Goal: Task Accomplishment & Management: Manage account settings

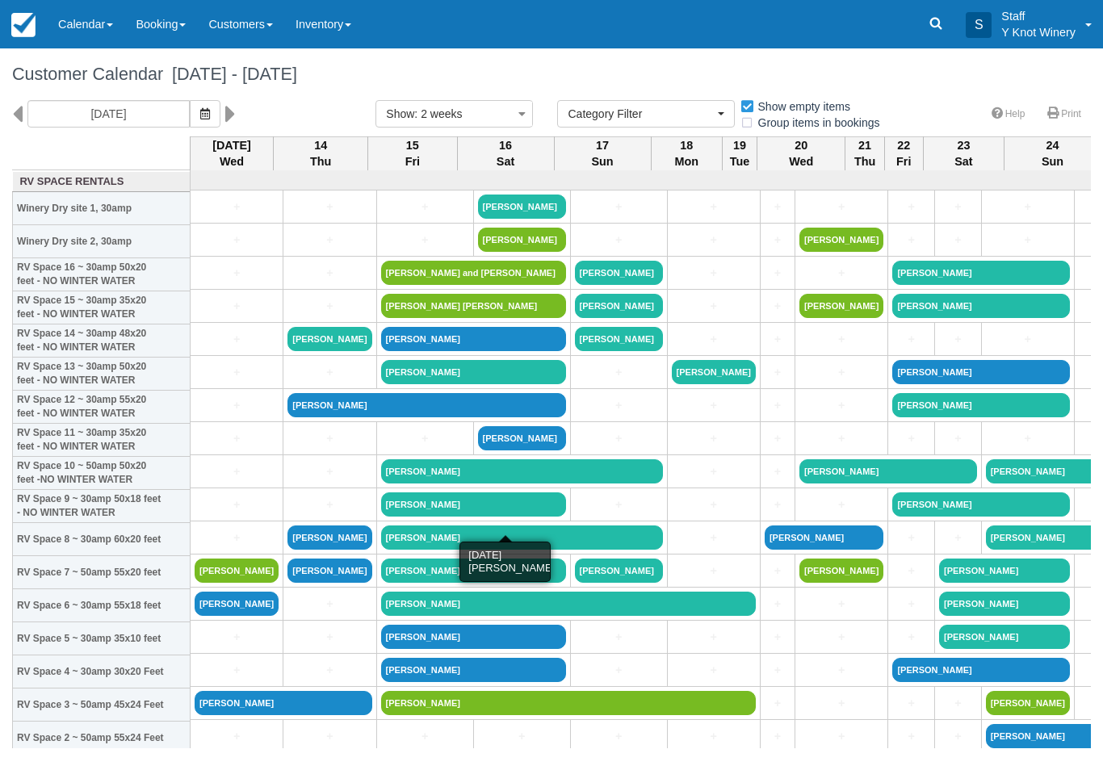
select select
click at [233, 216] on link "+" at bounding box center [237, 207] width 84 height 17
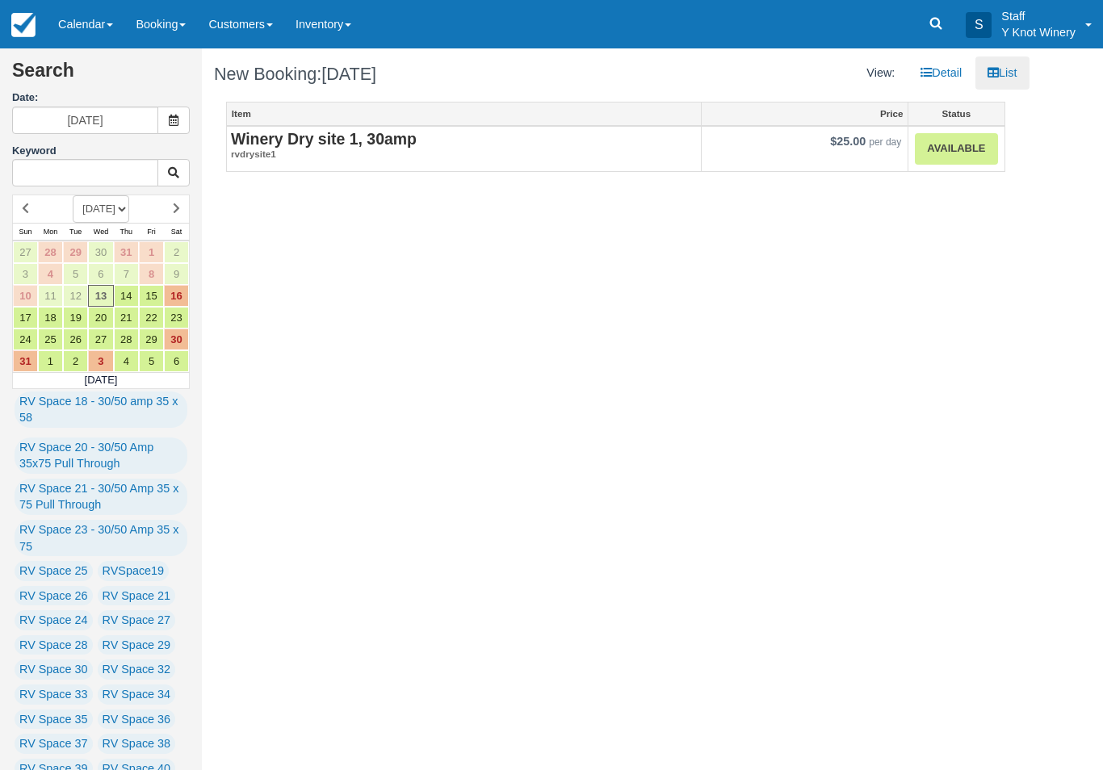
click at [971, 141] on link "Available" at bounding box center [956, 148] width 82 height 31
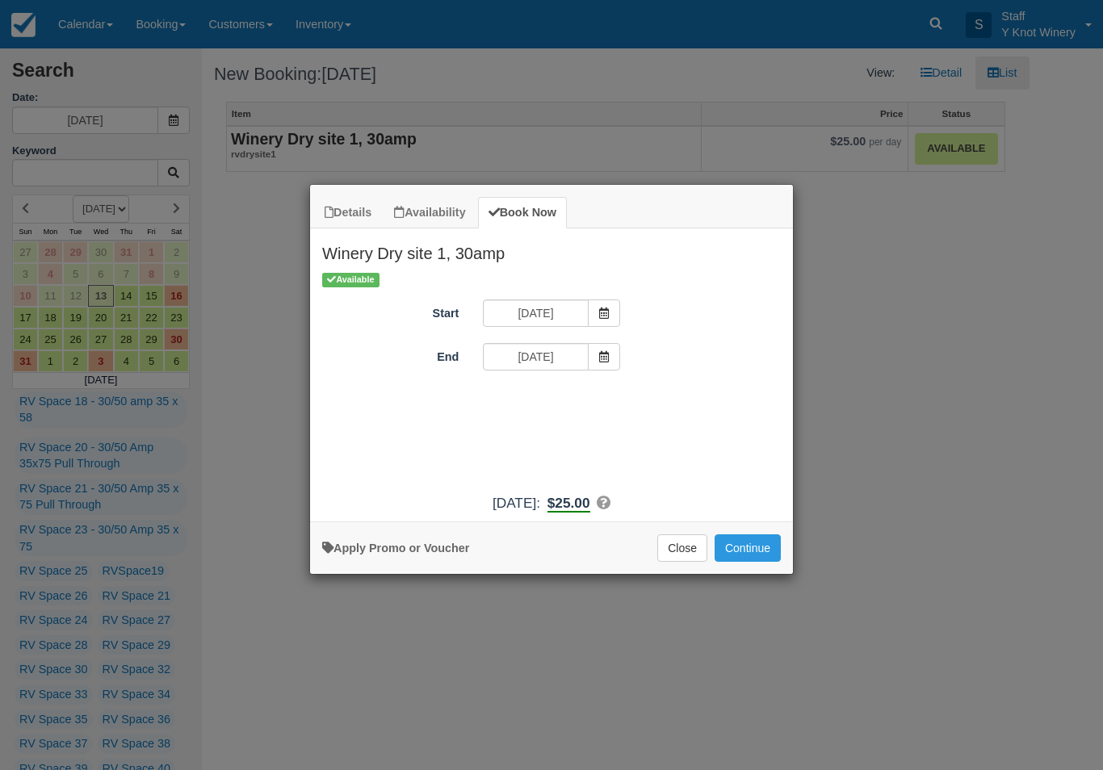
click at [751, 562] on button "Continue" at bounding box center [747, 547] width 66 height 27
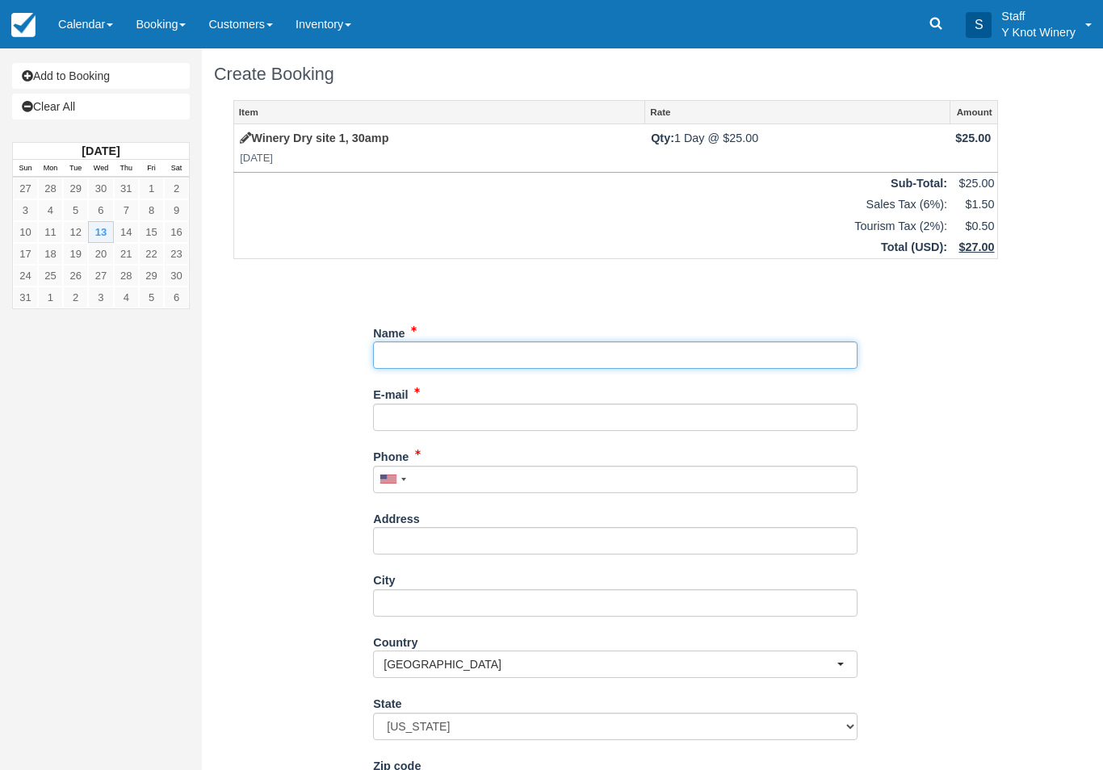
click at [404, 351] on input "Name" at bounding box center [615, 355] width 484 height 27
type input "Rica Boyojko"
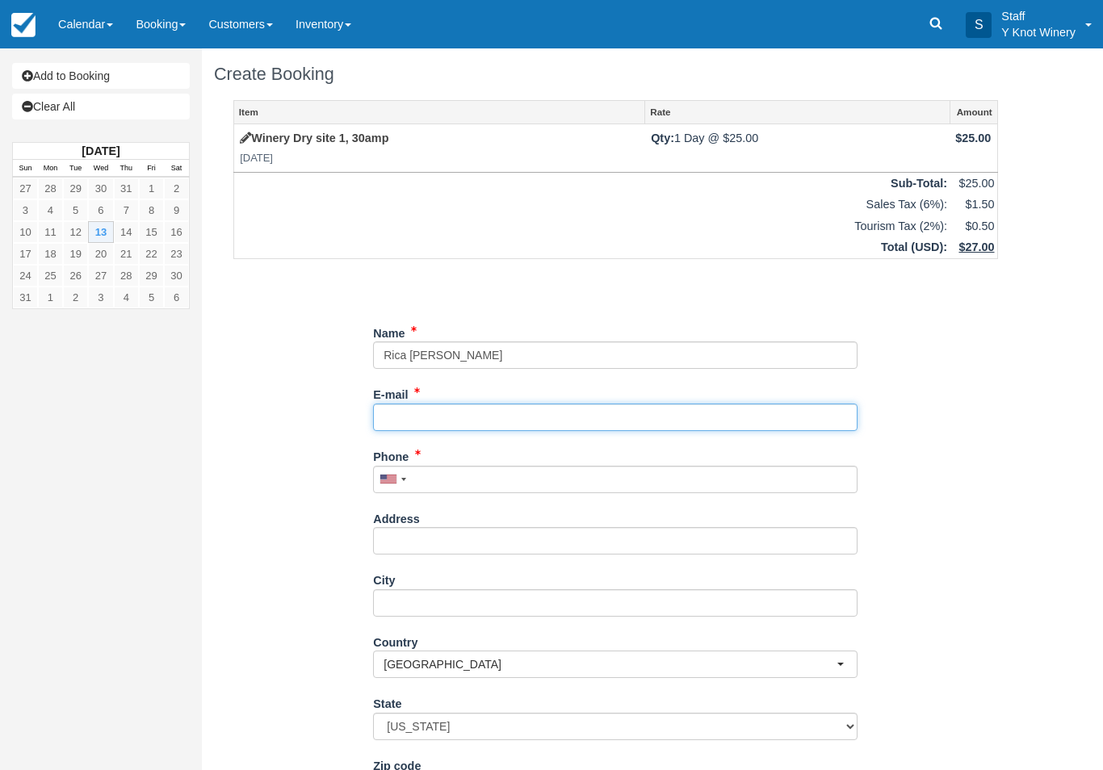
click at [466, 412] on input "E-mail" at bounding box center [615, 417] width 484 height 27
type input "ri"
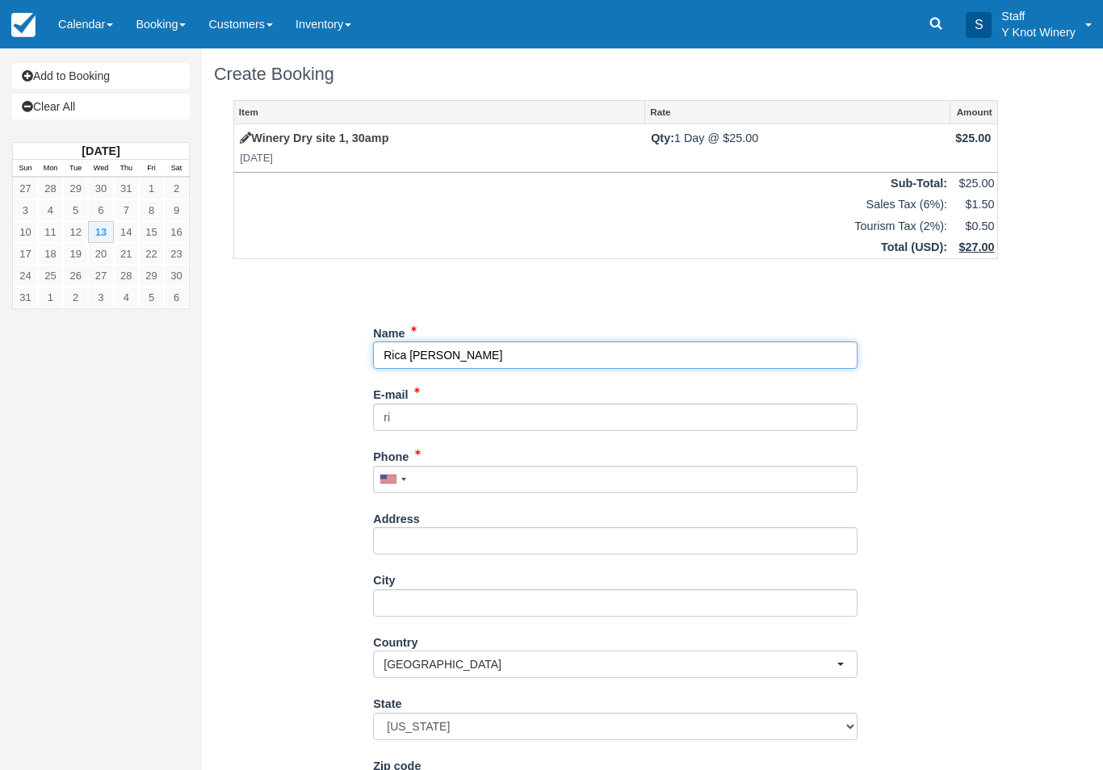
click at [399, 358] on input "Name" at bounding box center [615, 355] width 484 height 27
type input "Rita Boyojko"
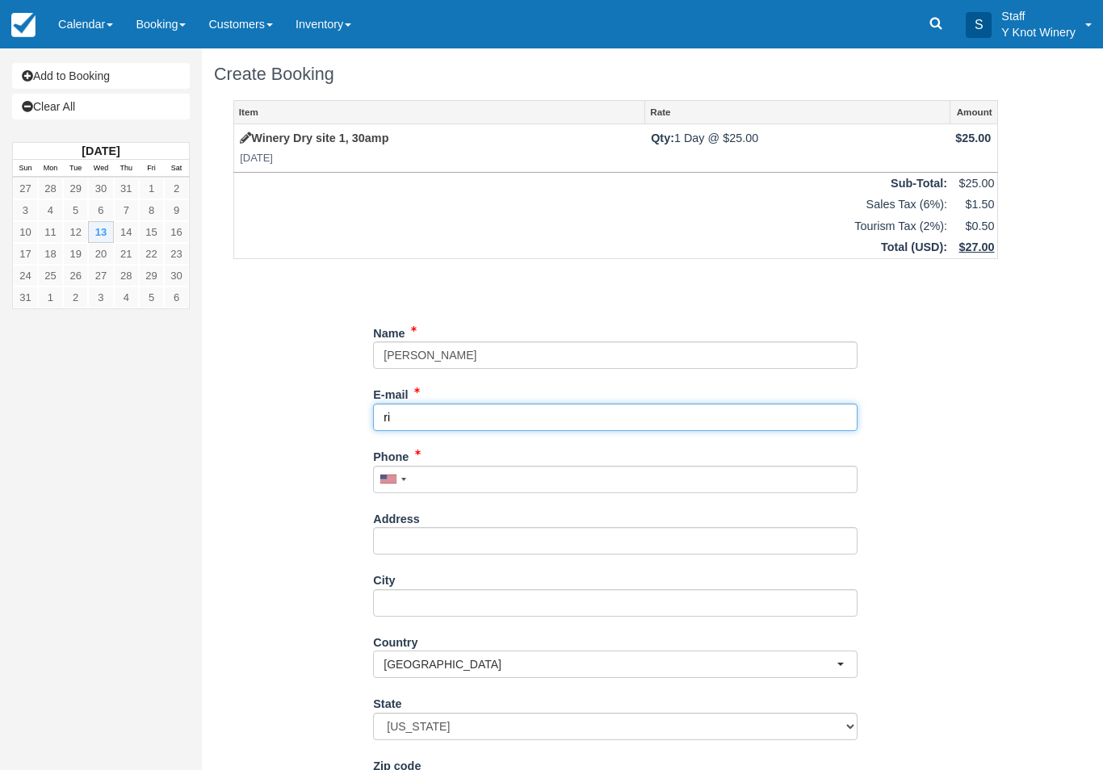
click at [441, 413] on input "ri" at bounding box center [615, 417] width 484 height 27
type input "ritaboyojko@gmail.com"
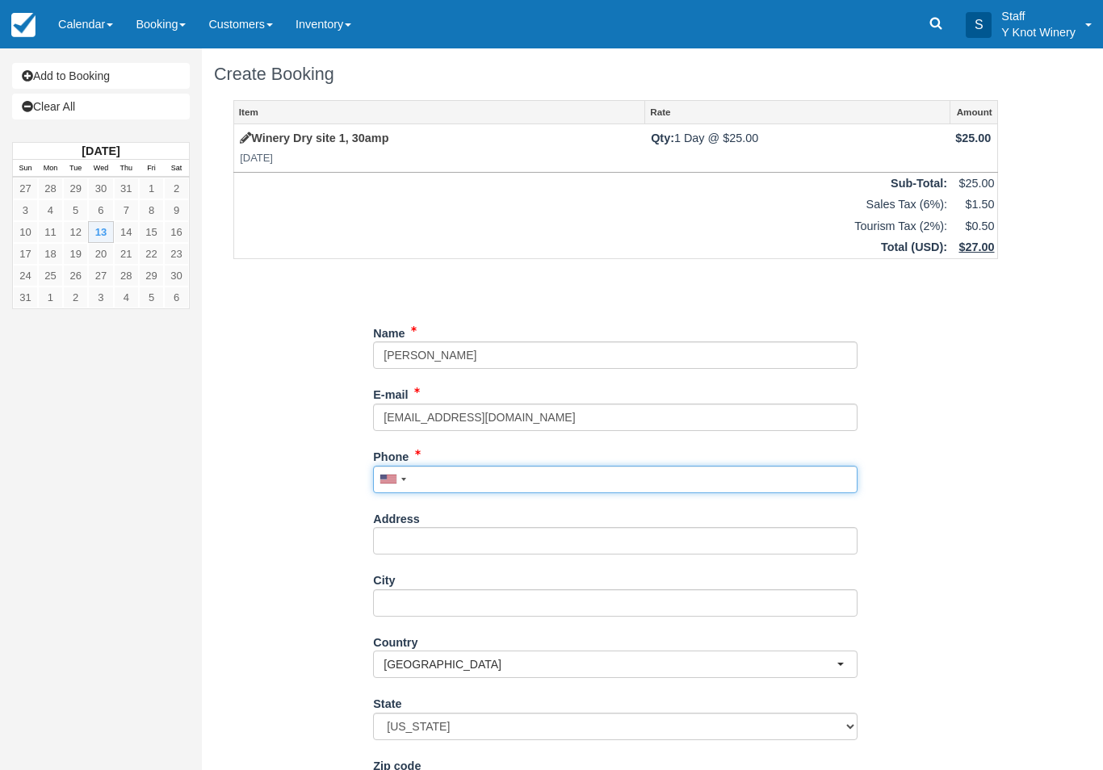
click at [463, 471] on input "Phone" at bounding box center [615, 479] width 484 height 27
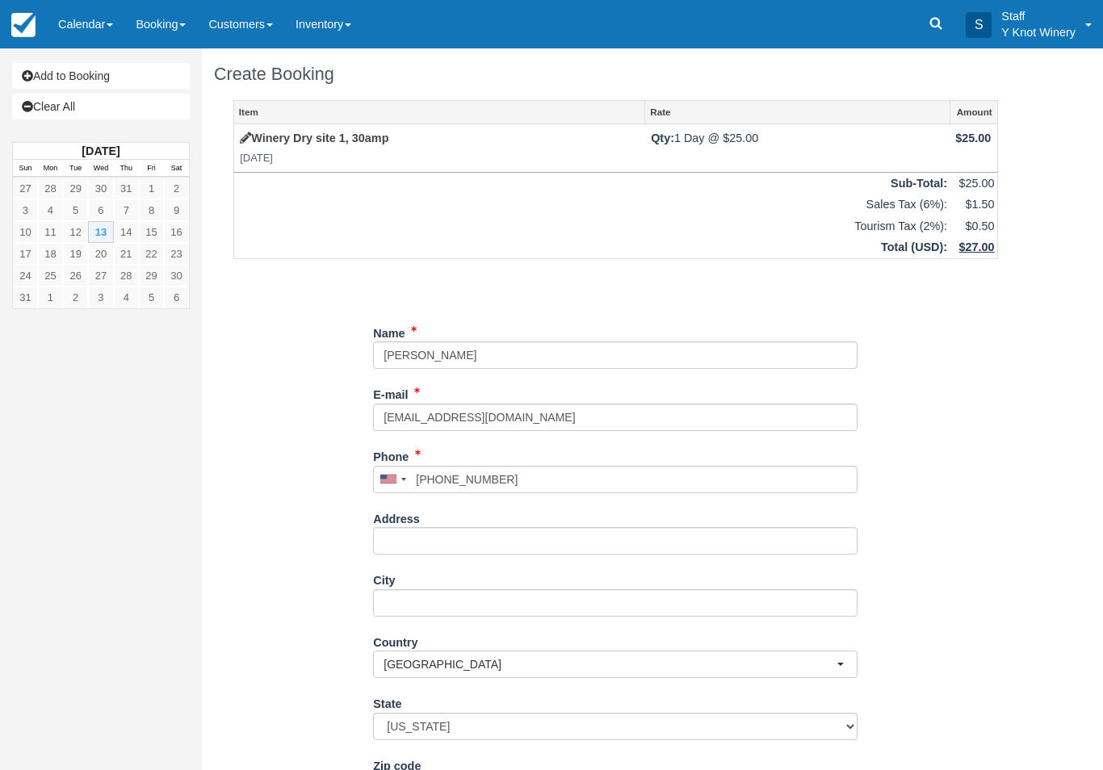
type input "+18146640320"
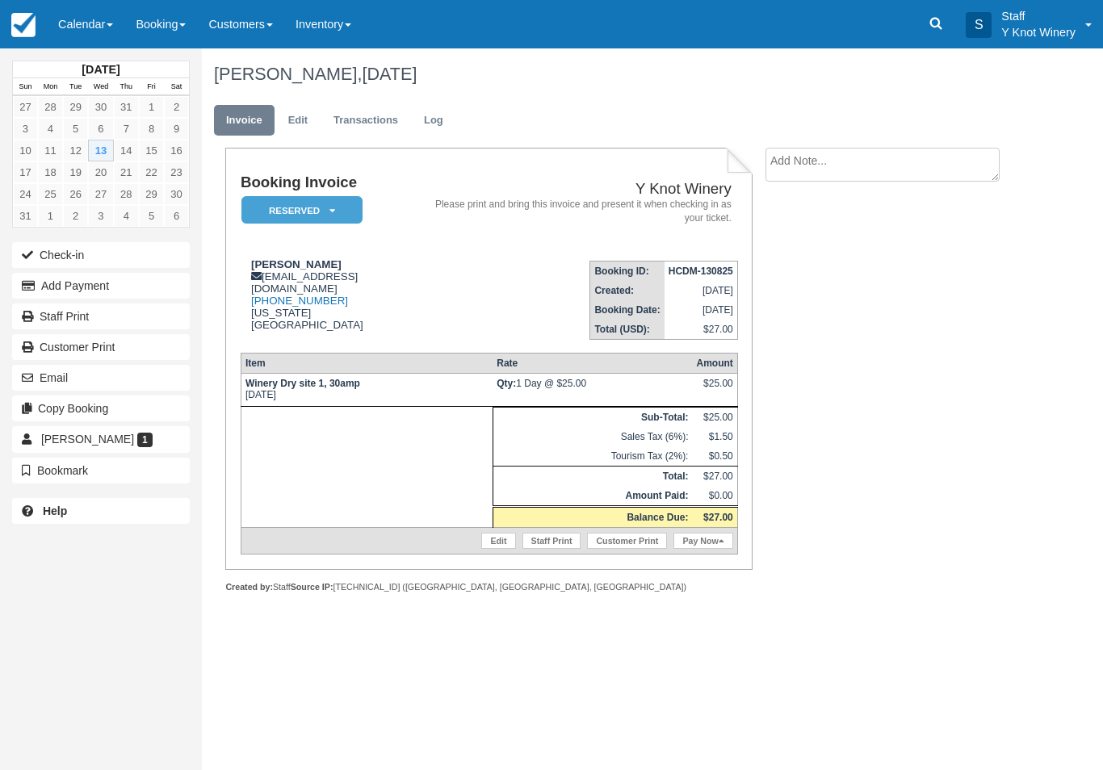
click at [145, 279] on button "Add Payment" at bounding box center [101, 286] width 178 height 26
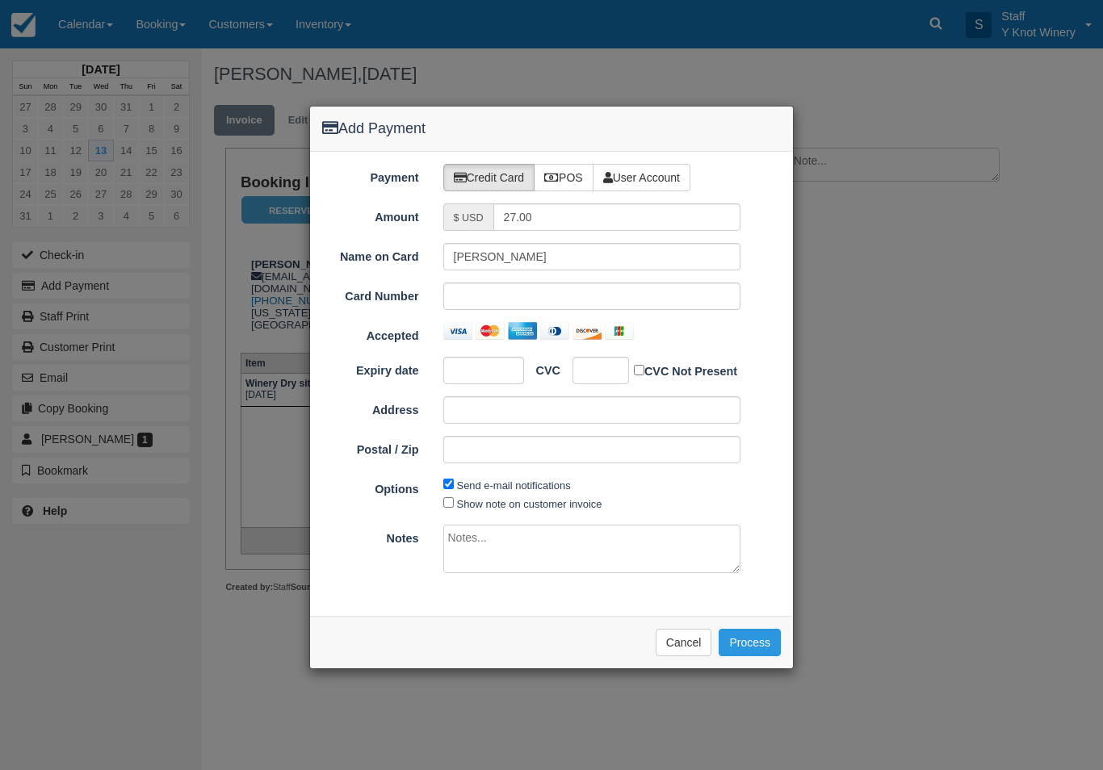
click at [556, 172] on icon at bounding box center [551, 177] width 15 height 11
radio input "true"
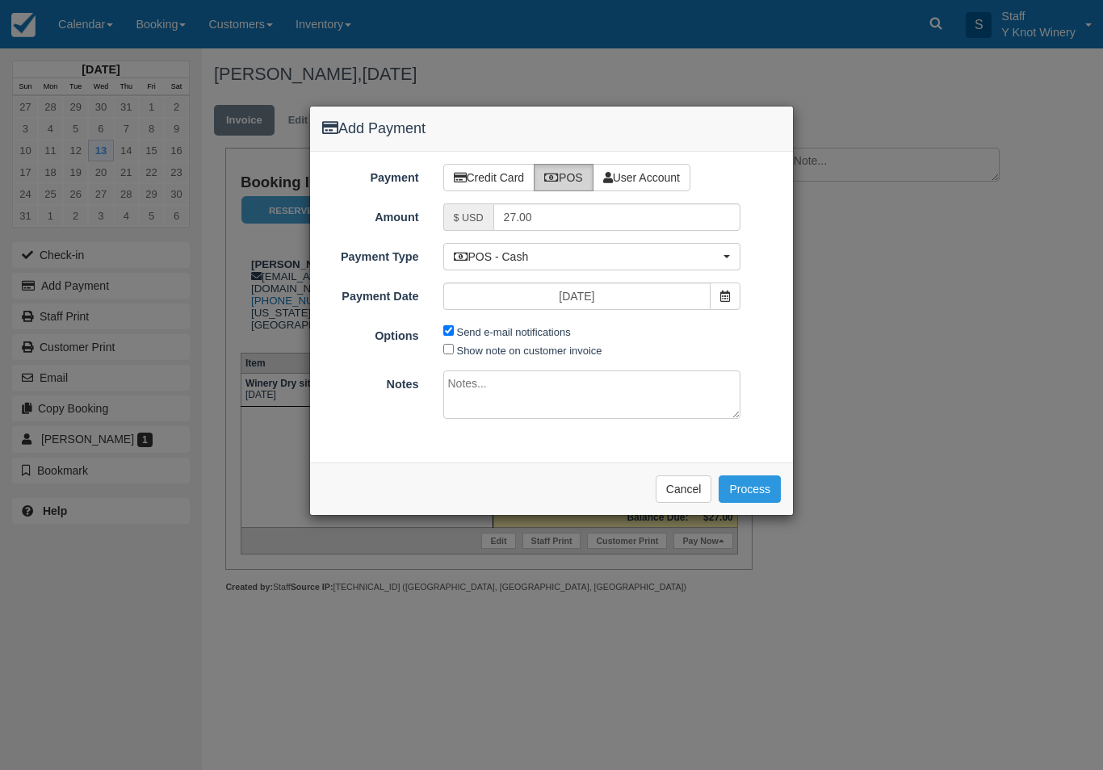
click at [755, 463] on div "Please wait while the payment is processed ... Cancel Process" at bounding box center [551, 489] width 483 height 52
click at [763, 484] on button "Process" at bounding box center [750, 489] width 62 height 27
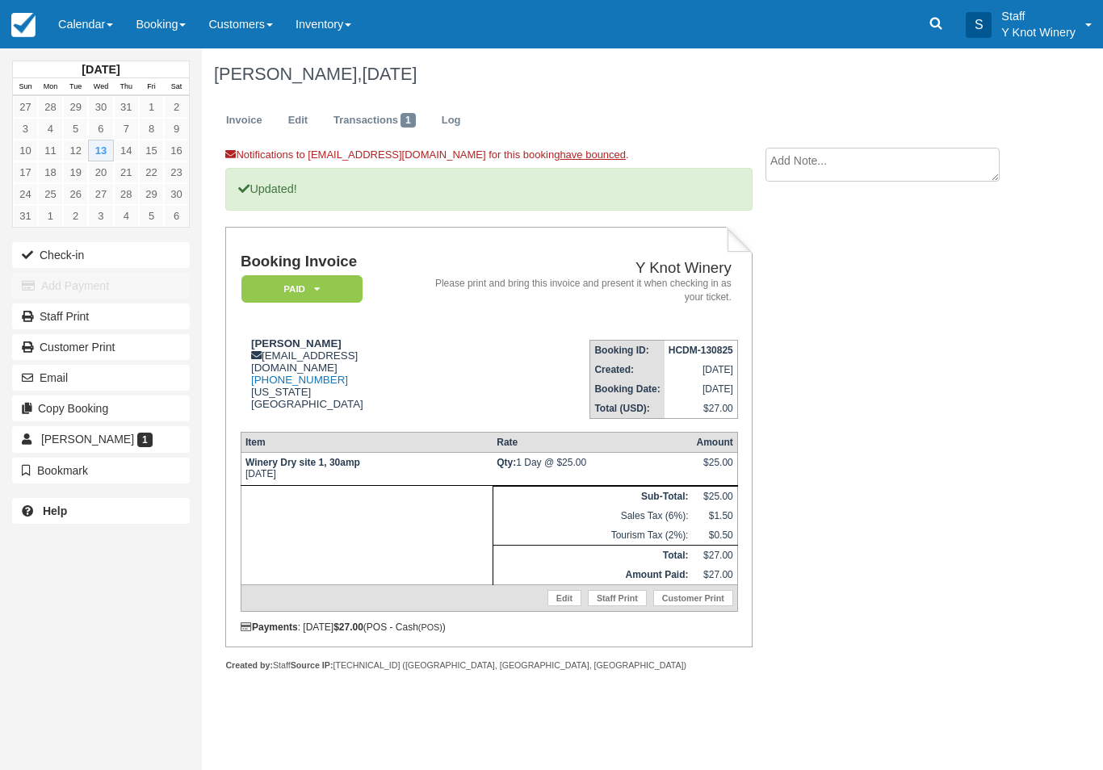
click at [103, 40] on link "Calendar" at bounding box center [86, 24] width 78 height 48
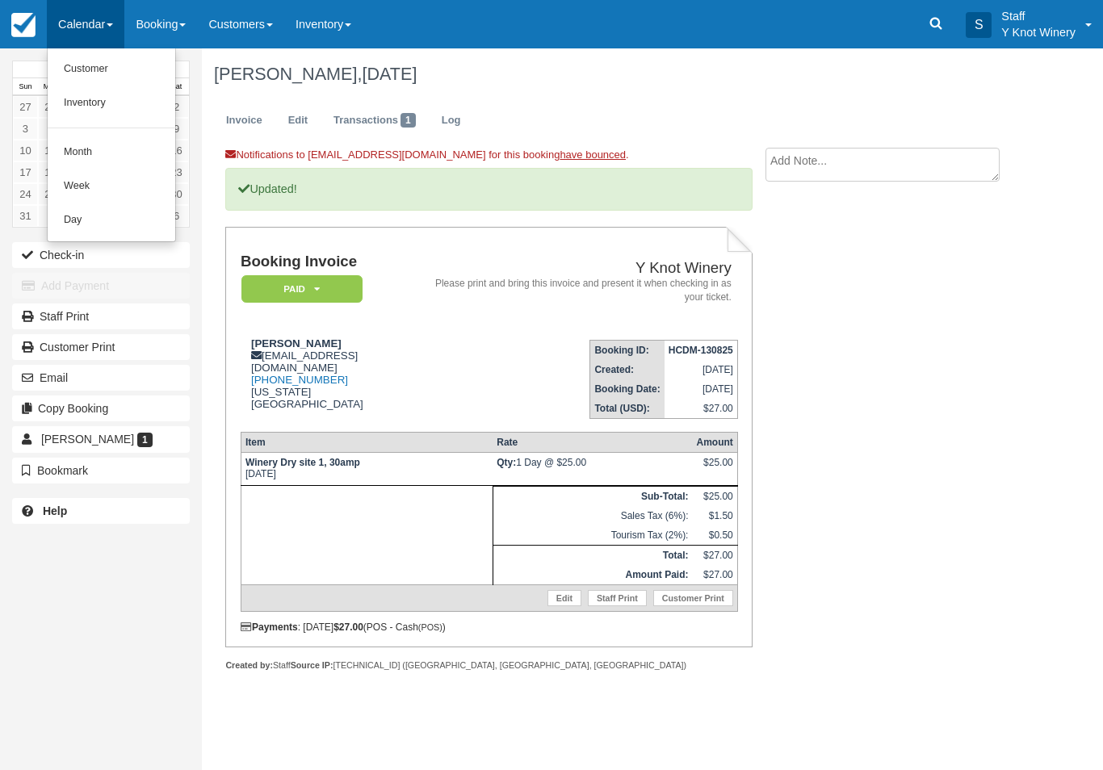
click at [111, 64] on link "Customer" at bounding box center [112, 69] width 128 height 34
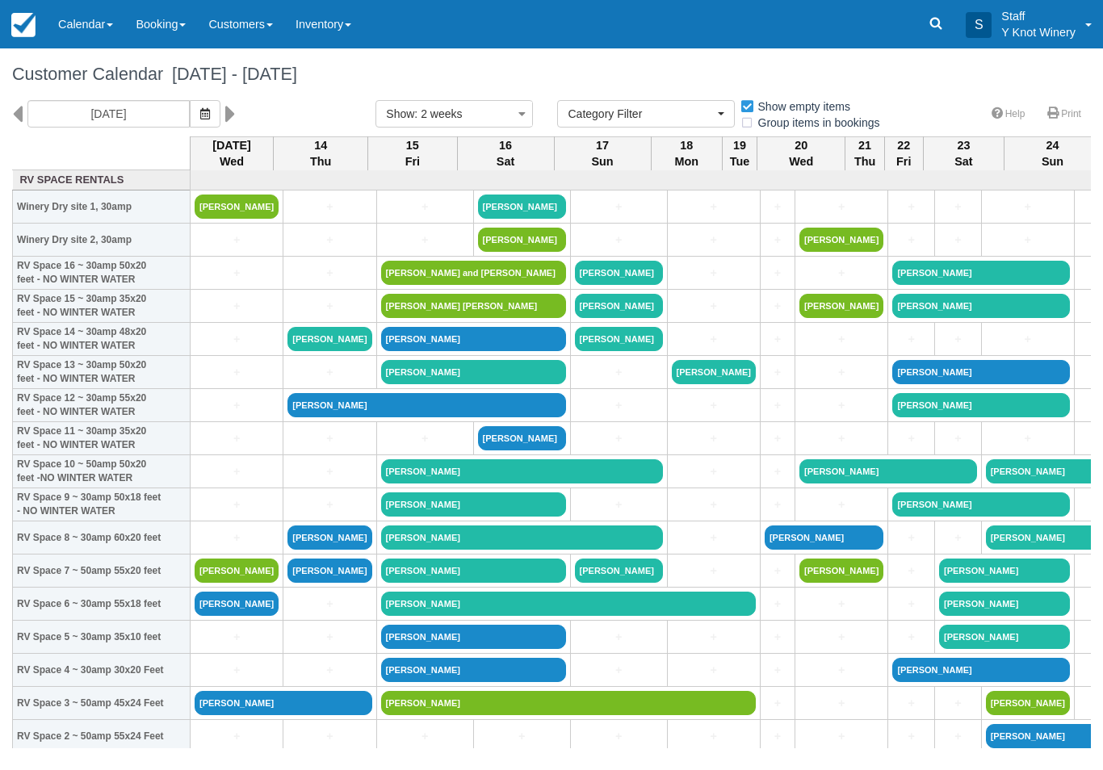
select select
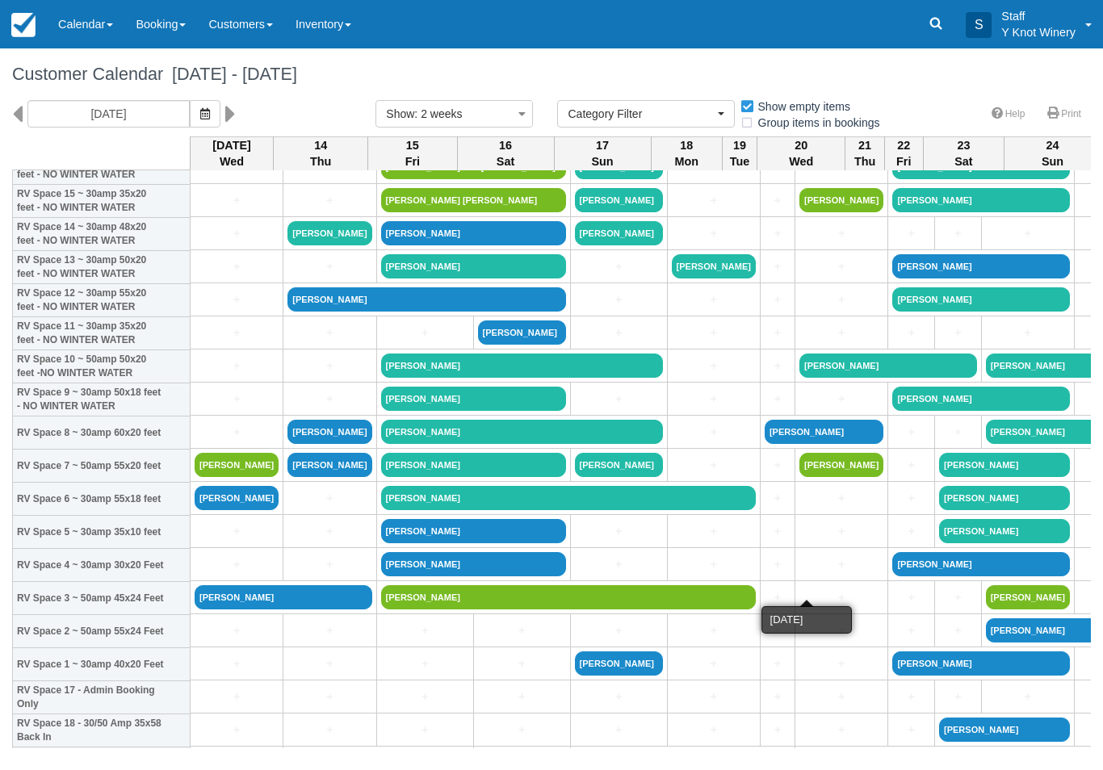
scroll to position [107, 0]
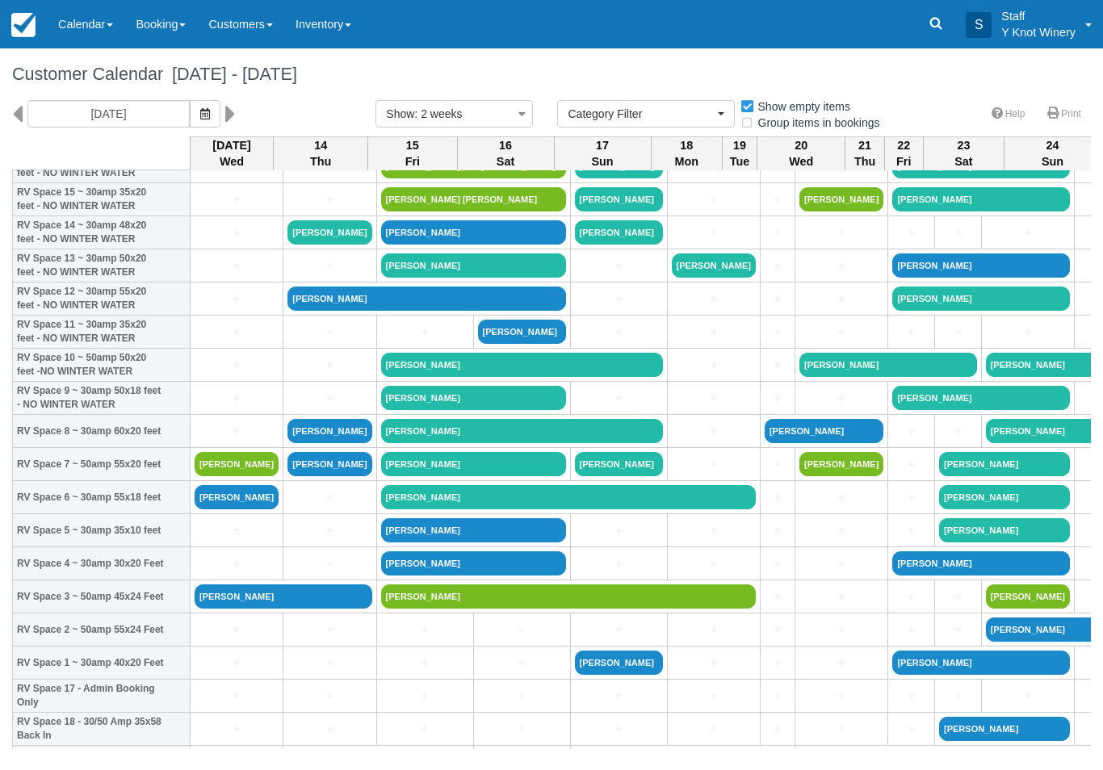
click at [291, 609] on link "[PERSON_NAME]" at bounding box center [284, 597] width 178 height 24
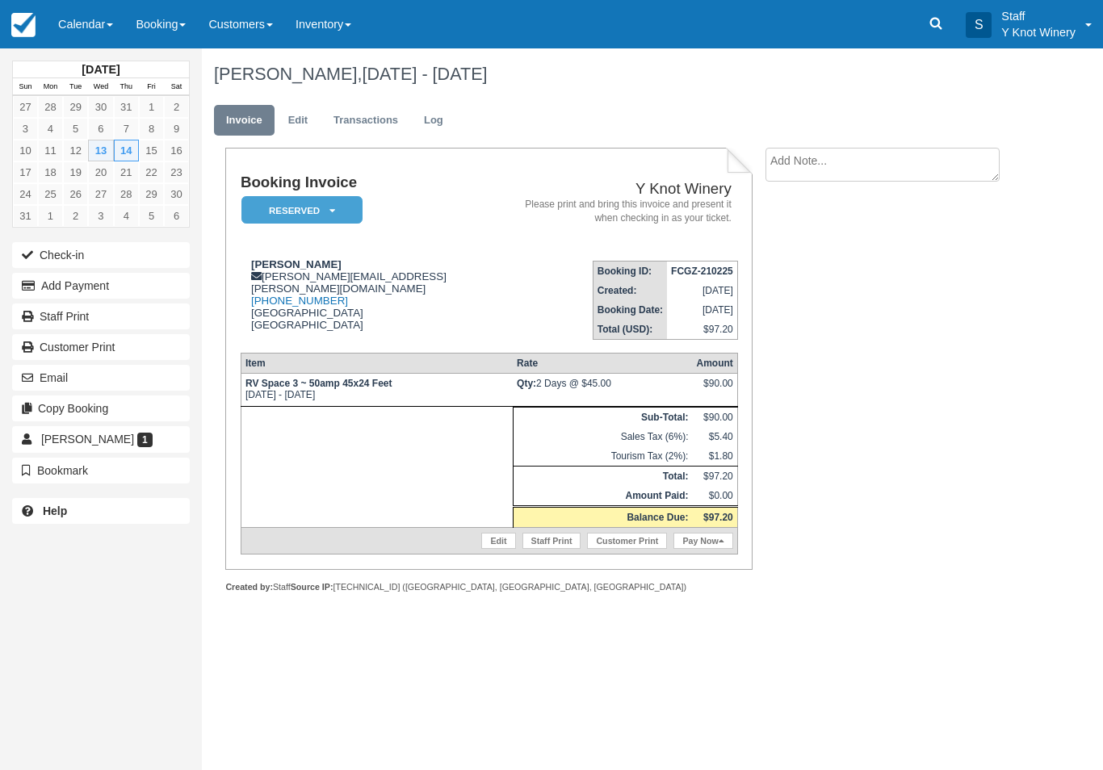
click at [166, 246] on button "Check-in" at bounding box center [101, 255] width 178 height 26
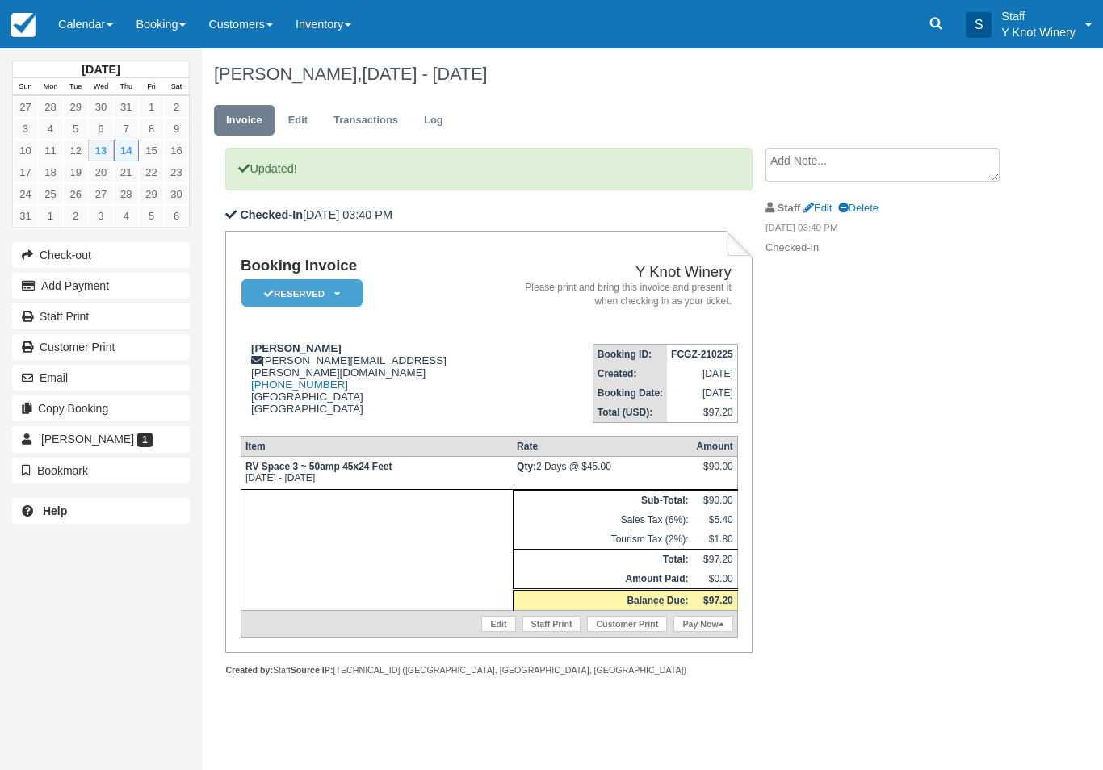
click at [84, 31] on link "Calendar" at bounding box center [86, 24] width 78 height 48
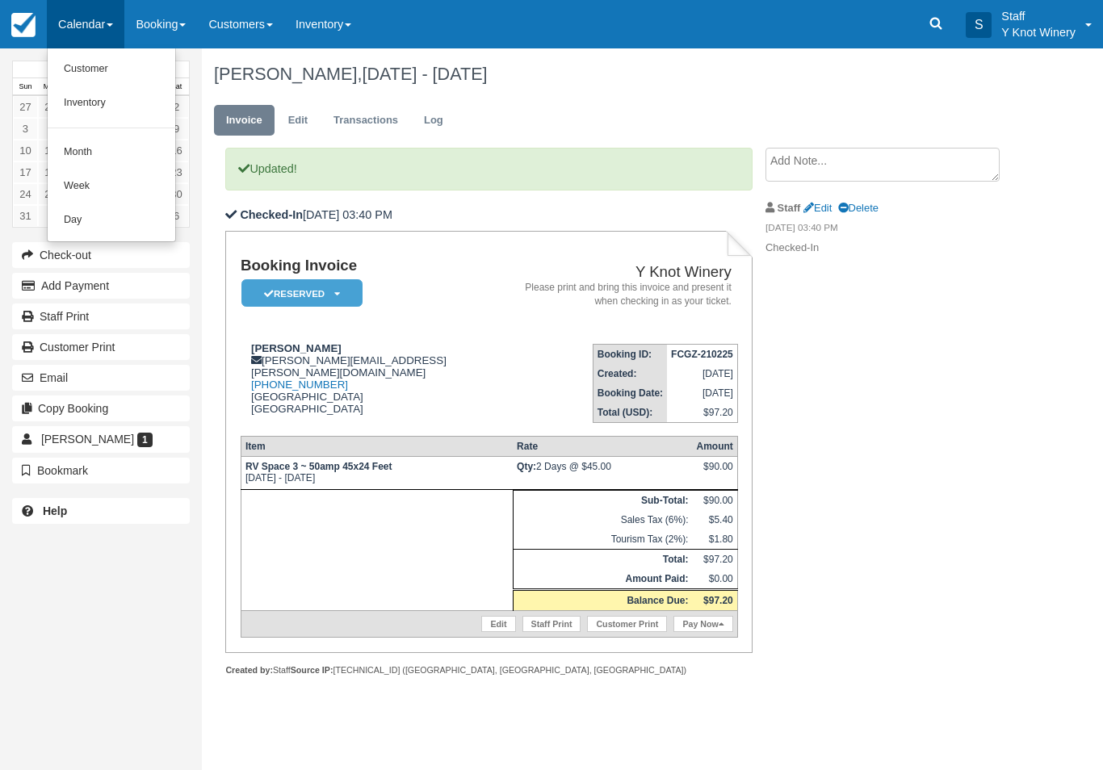
click at [132, 74] on link "Customer" at bounding box center [112, 69] width 128 height 34
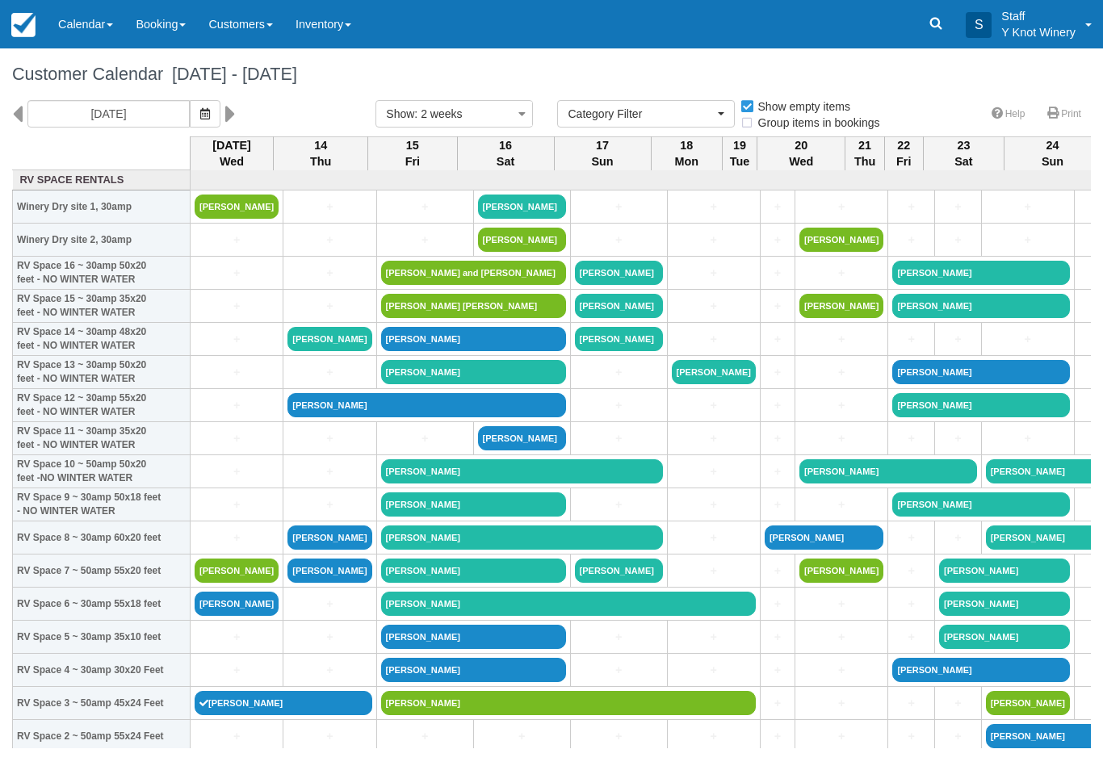
select select
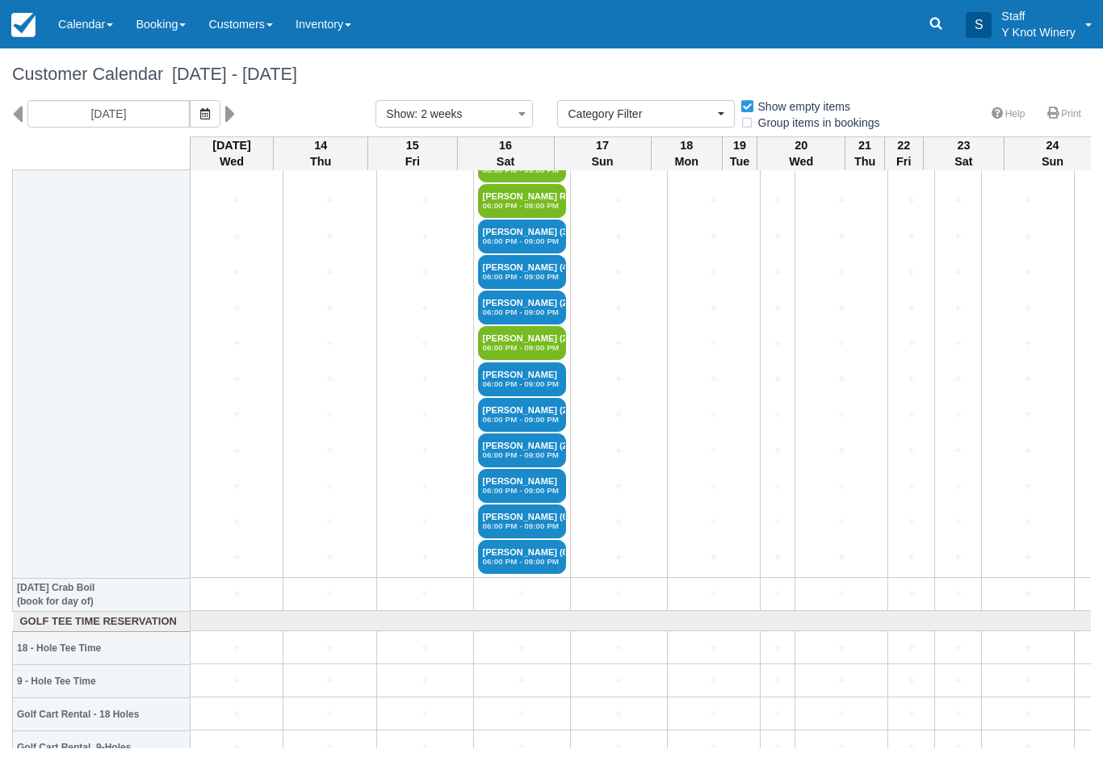
scroll to position [3163, 0]
